Goal: Transaction & Acquisition: Purchase product/service

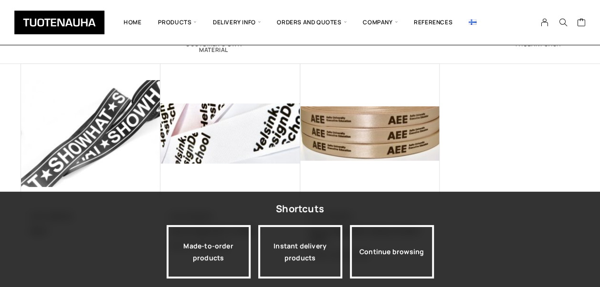
scroll to position [143, 0]
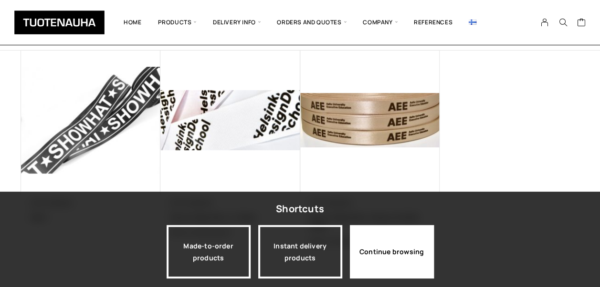
click at [395, 256] on div "Continue browsing" at bounding box center [392, 251] width 84 height 53
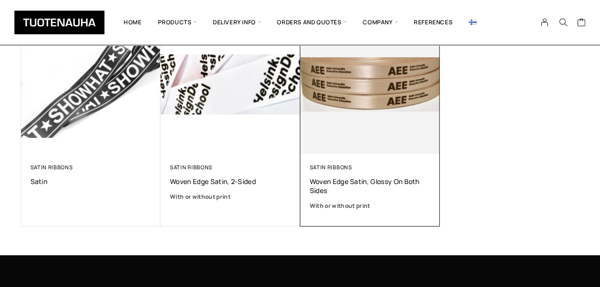
scroll to position [191, 0]
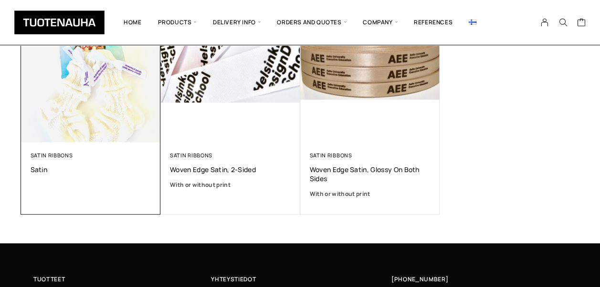
click at [108, 104] on img at bounding box center [90, 72] width 147 height 147
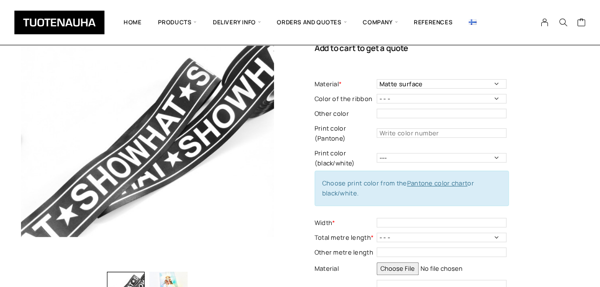
scroll to position [95, 0]
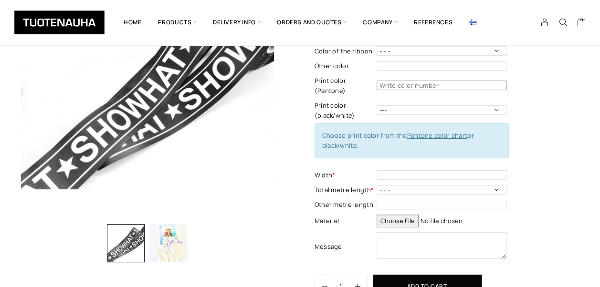
click at [393, 87] on input "text" at bounding box center [442, 86] width 130 height 10
click at [387, 110] on select "--- Black White" at bounding box center [442, 110] width 130 height 10
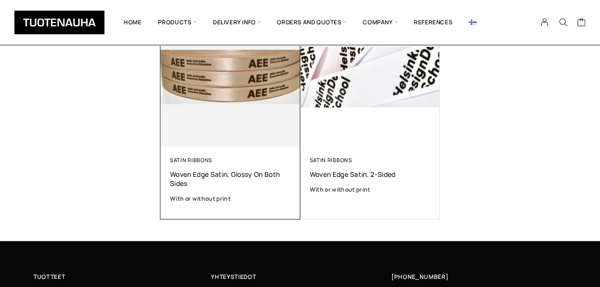
scroll to position [620, 0]
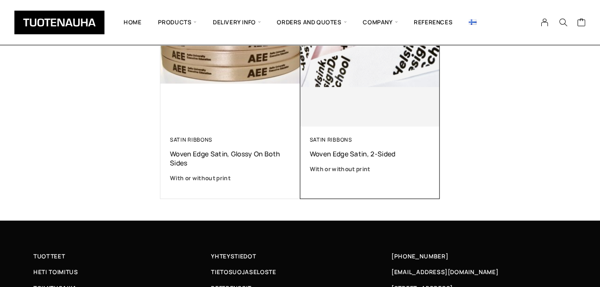
click at [359, 88] on img at bounding box center [370, 57] width 140 height 140
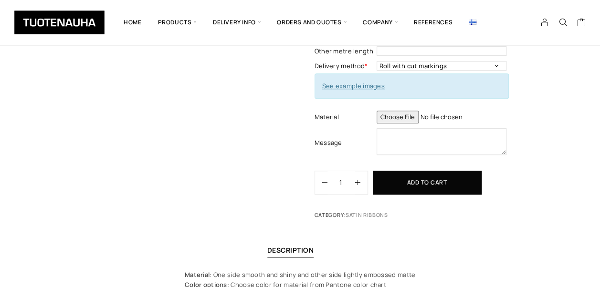
scroll to position [48, 0]
